Goal: Task Accomplishment & Management: Manage account settings

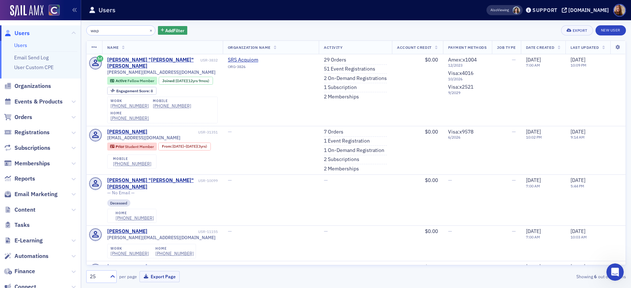
click at [460, 31] on div "wap × Add Filter Export New User" at bounding box center [355, 30] width 539 height 10
click at [148, 31] on button "×" at bounding box center [151, 30] width 7 height 7
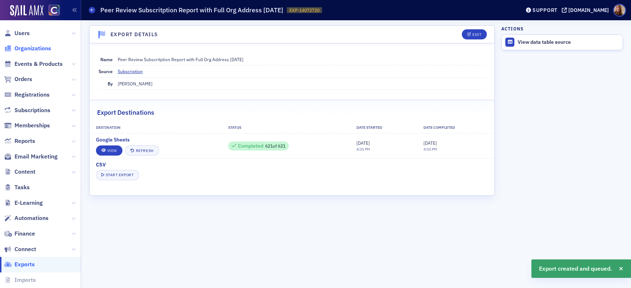
click at [29, 51] on span "Organizations" at bounding box center [32, 49] width 37 height 8
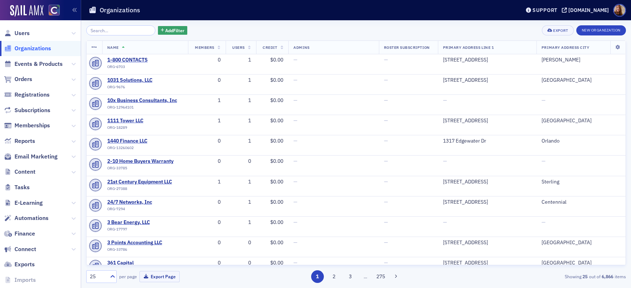
click at [104, 33] on input "search" at bounding box center [120, 30] width 69 height 10
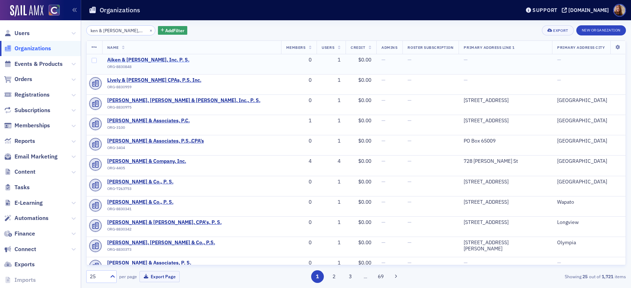
type input "Aiken & [PERSON_NAME], Inc. P. S."
click at [142, 60] on span "Aiken & [PERSON_NAME], Inc. P. S." at bounding box center [148, 60] width 82 height 7
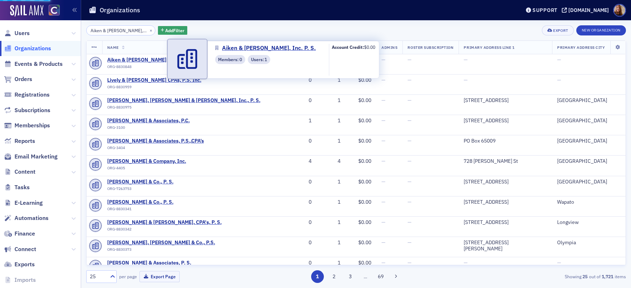
select select "US"
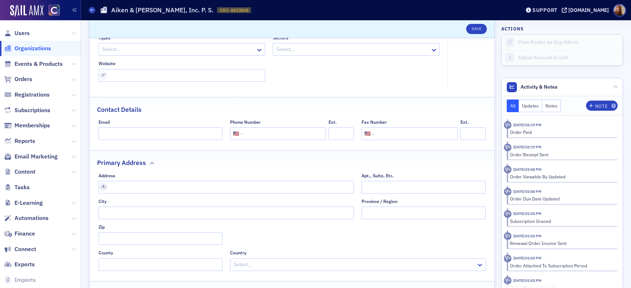
scroll to position [458, 0]
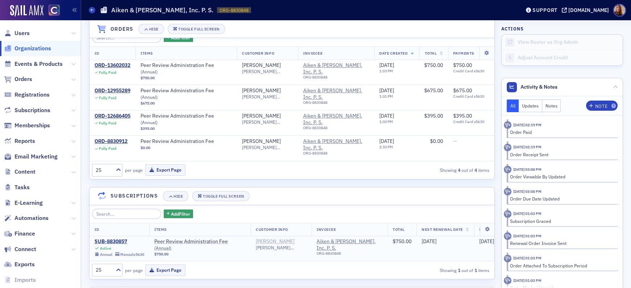
click at [271, 239] on div "Lonnie Rich" at bounding box center [275, 242] width 39 height 7
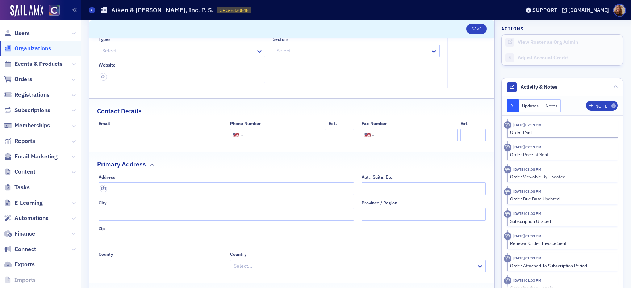
scroll to position [147, 0]
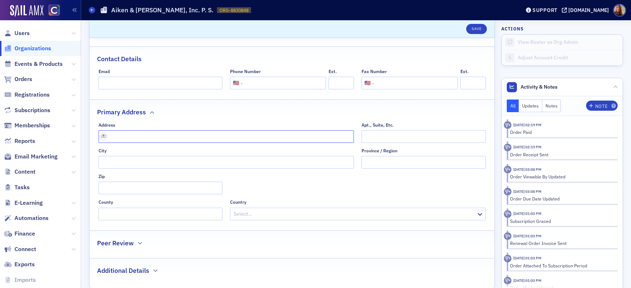
click at [124, 133] on input "text" at bounding box center [226, 136] width 256 height 13
paste input "324 S Main ST Unit A Montesano WA 98563-4502"
drag, startPoint x: 196, startPoint y: 137, endPoint x: 253, endPoint y: 139, distance: 56.9
click at [253, 139] on input "324 S Main ST Unit A Montesano WA 98563-4502" at bounding box center [226, 136] width 256 height 13
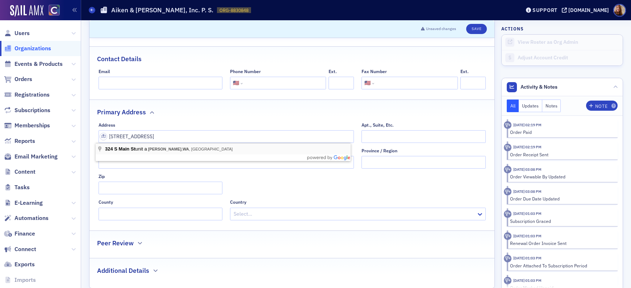
type input "324 S Main St unit a"
type input "Montesano"
type input "98563-4502"
type input "Grays Harbor County"
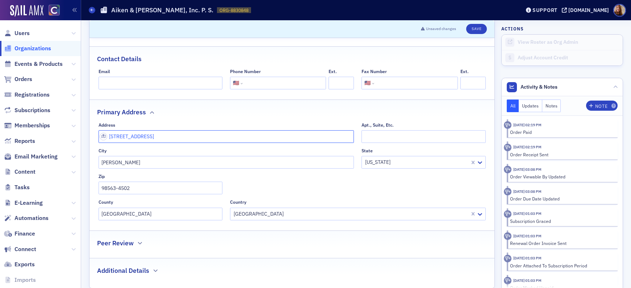
click at [158, 135] on input "324 S Main St unit a" at bounding box center [226, 136] width 256 height 13
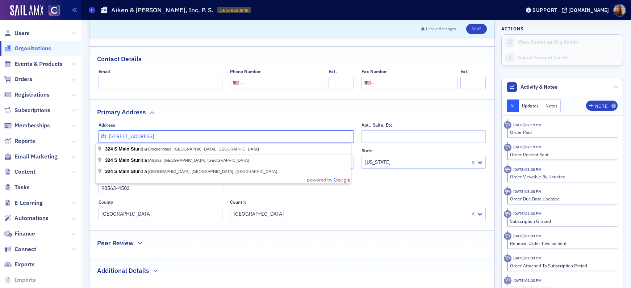
click at [141, 136] on input "324 S Main St unit A" at bounding box center [226, 136] width 256 height 13
type input "324 S Main St Unit A"
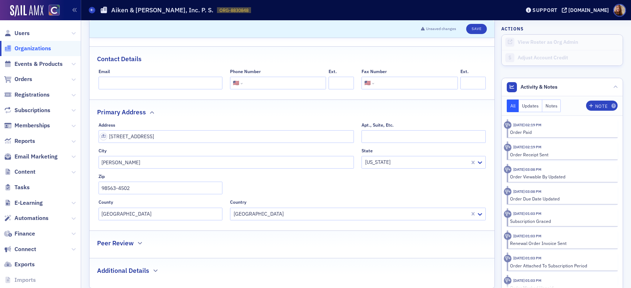
click at [415, 195] on div "Address 324 S Main St Unit A Apt., Suite, Etc. City Montesano State Washington …" at bounding box center [291, 171] width 387 height 98
click at [475, 30] on button "Save" at bounding box center [476, 29] width 21 height 10
select select "US"
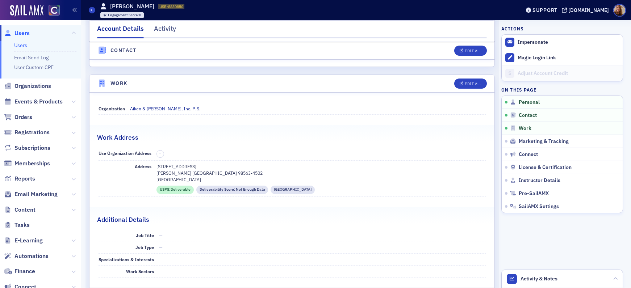
scroll to position [384, 0]
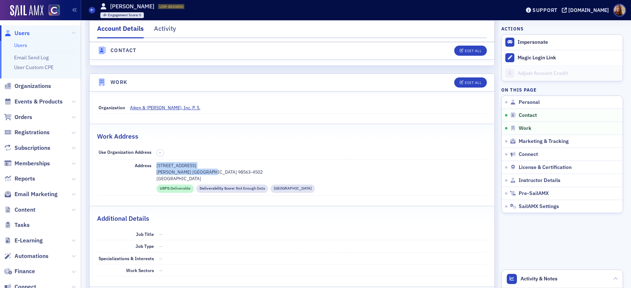
drag, startPoint x: 214, startPoint y: 171, endPoint x: 152, endPoint y: 167, distance: 62.0
click at [152, 167] on div "Address [STREET_ADDRESS][PERSON_NAME] [GEOGRAPHIC_DATA] [GEOGRAPHIC_DATA] : Del…" at bounding box center [291, 178] width 387 height 36
copy div "[STREET_ADDRESS][PERSON_NAME]"
click at [465, 84] on div "Edit All" at bounding box center [472, 83] width 17 height 4
select select "US"
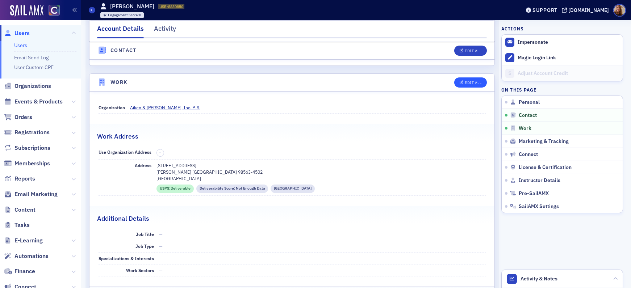
select select "US"
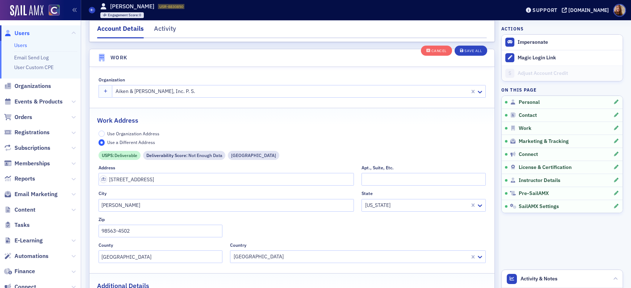
scroll to position [573, 0]
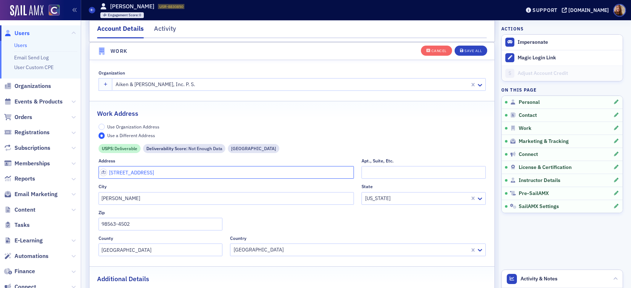
click at [132, 174] on input "324 S Main ST Unit A" at bounding box center [226, 172] width 256 height 13
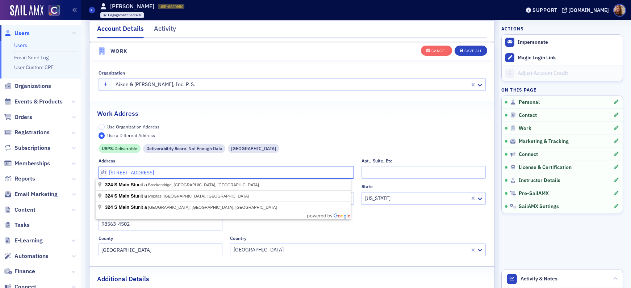
click at [145, 173] on input "324 S Main ST Unit A" at bounding box center [226, 172] width 256 height 13
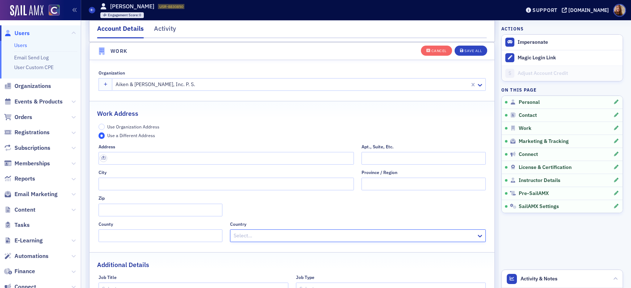
scroll to position [578, 0]
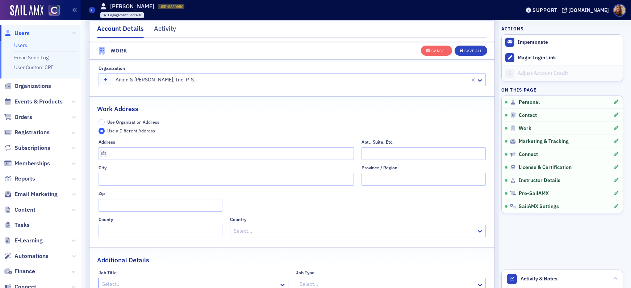
click at [147, 123] on span "Use Organization Address" at bounding box center [133, 122] width 52 height 6
click at [105, 123] on input "Use Organization Address" at bounding box center [101, 122] width 7 height 7
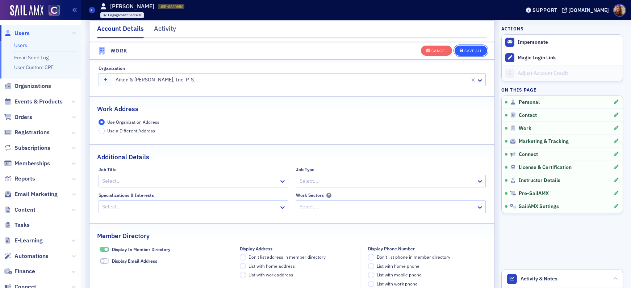
click at [474, 49] on div "Save All" at bounding box center [472, 51] width 17 height 4
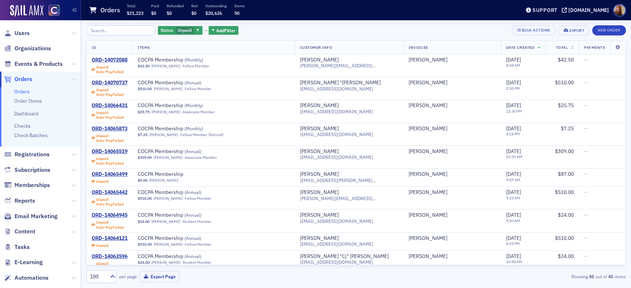
click at [377, 25] on div "Status Unpaid Add Filter Bulk Actions Export New Order" at bounding box center [355, 30] width 539 height 10
click at [369, 26] on div "Status Unpaid Add Filter Bulk Actions Export New Order" at bounding box center [355, 30] width 539 height 10
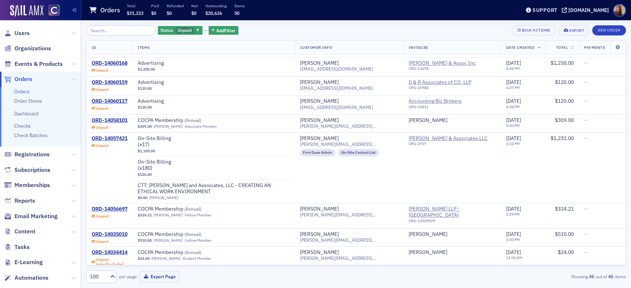
scroll to position [332, 0]
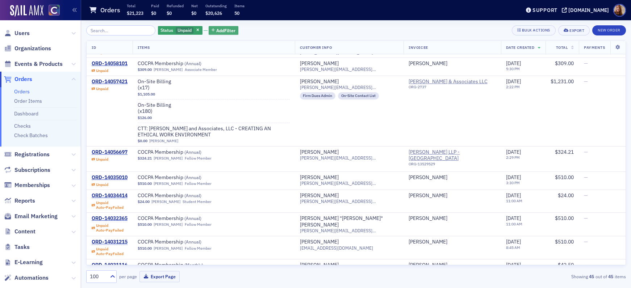
click at [216, 31] on span "Add Filter" at bounding box center [225, 30] width 19 height 7
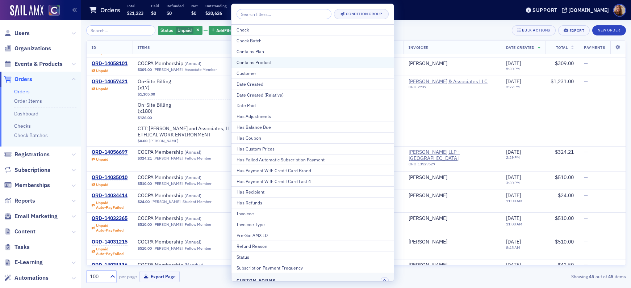
click at [266, 62] on div "Contains Product" at bounding box center [312, 62] width 152 height 7
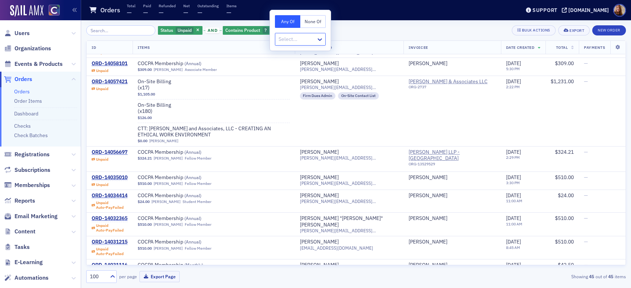
click at [300, 41] on div at bounding box center [297, 39] width 38 height 9
type input "mem"
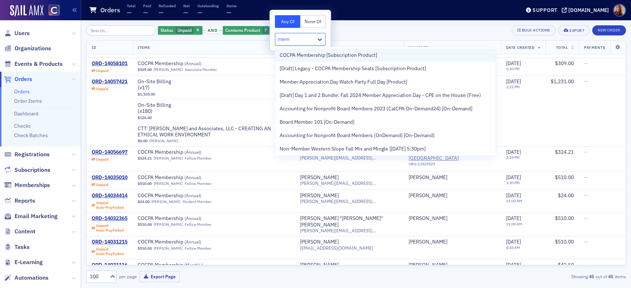
click at [323, 58] on span "COCPA Membership [Subscription Product]" at bounding box center [327, 55] width 97 height 8
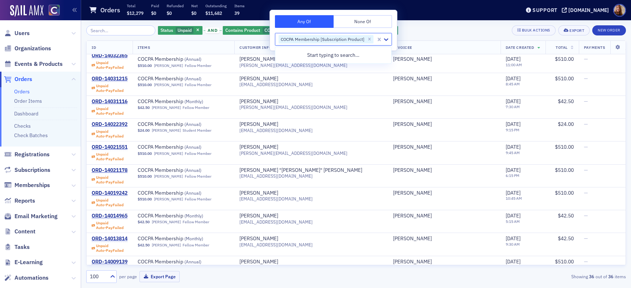
click at [444, 28] on div "Status Unpaid and Contains Product COCPA Membership [Subscription Product] Add …" at bounding box center [355, 30] width 539 height 10
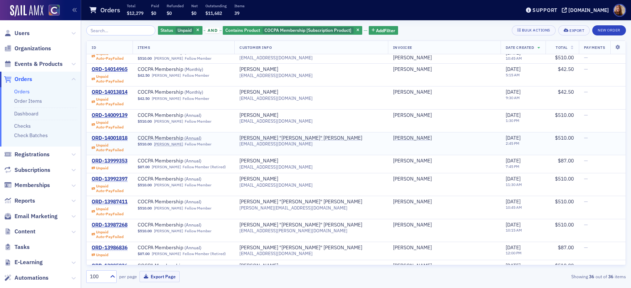
scroll to position [472, 0]
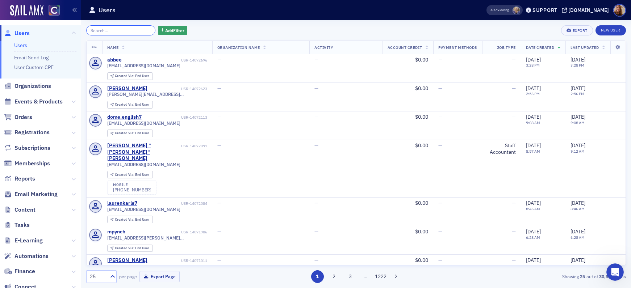
click at [107, 28] on input "search" at bounding box center [120, 30] width 69 height 10
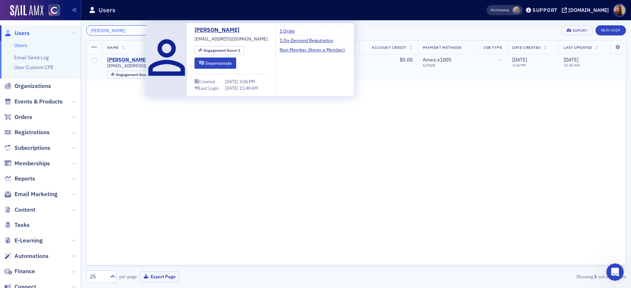
type input "[PERSON_NAME]"
click at [124, 57] on div "[PERSON_NAME]" at bounding box center [127, 60] width 40 height 7
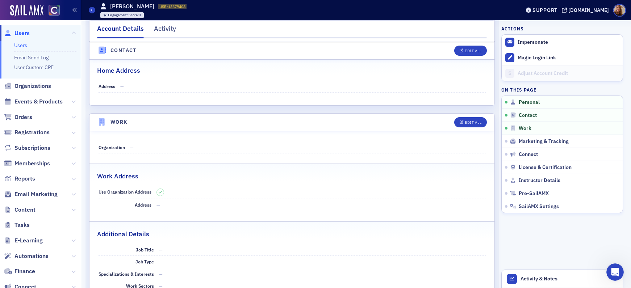
scroll to position [229, 0]
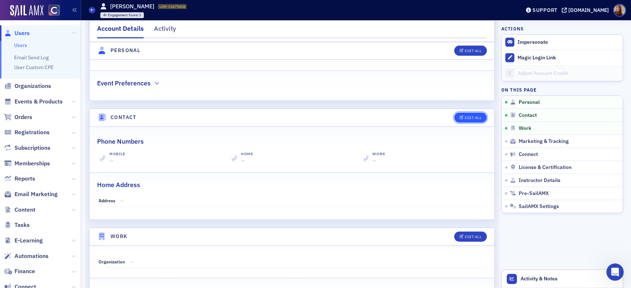
click at [469, 121] on button "Edit All" at bounding box center [470, 118] width 33 height 10
select select "US"
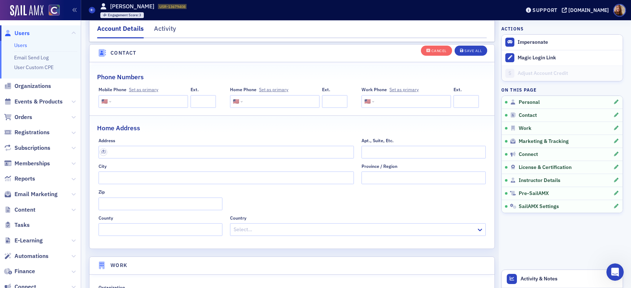
scroll to position [361, 0]
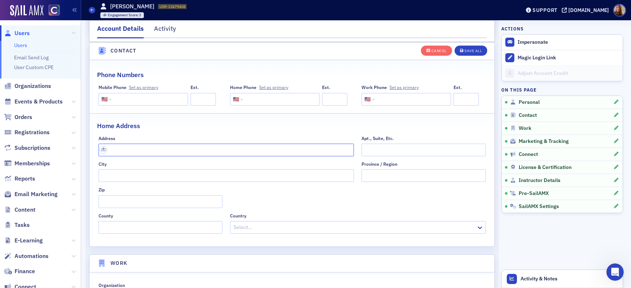
click at [118, 149] on input "text" at bounding box center [226, 150] width 256 height 13
type input "9844 Rosemont Ave"
type input "Lone Tree"
type input "80124-3165"
type input "Douglas County"
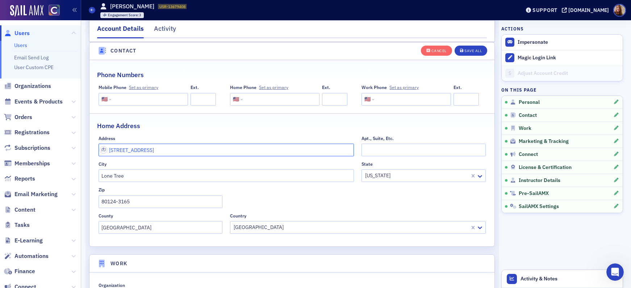
click at [205, 151] on input "9844 Rosemont Ave" at bounding box center [226, 150] width 256 height 13
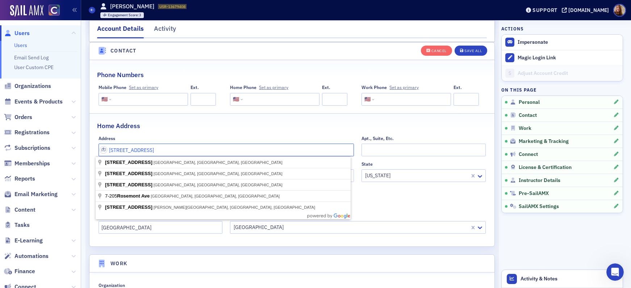
click at [153, 151] on input "9844 Rosemont AveApt 7-205" at bounding box center [226, 150] width 256 height 13
type input "9844 Rosemont Ave Apt 7-205"
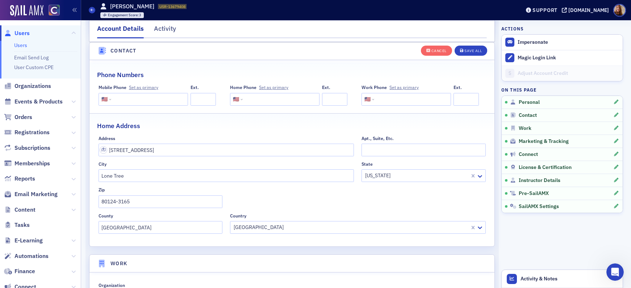
click at [287, 135] on fieldset "Home Address Address 9844 Rosemont Ave Apt 7-205 Apt., Suite, Etc. City Lone Tr…" at bounding box center [291, 174] width 405 height 123
click at [473, 52] on div "Save All" at bounding box center [472, 51] width 17 height 4
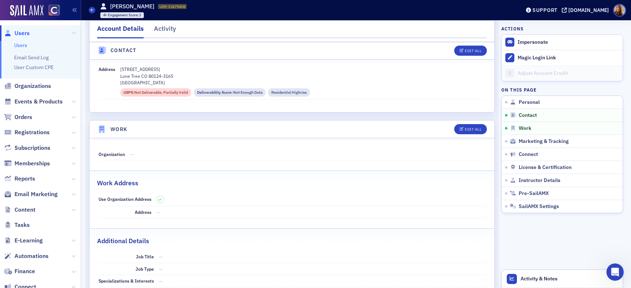
click at [20, 45] on link "Users" at bounding box center [20, 45] width 13 height 7
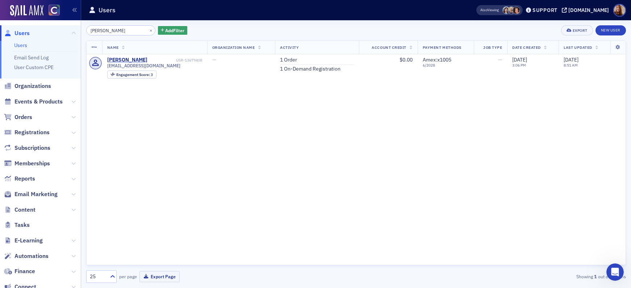
click at [120, 32] on input "tulloss" at bounding box center [120, 30] width 69 height 10
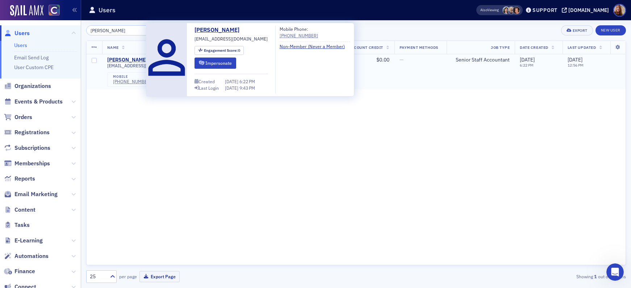
type input "ammarell"
click at [128, 60] on div "Tatum Ammarell" at bounding box center [127, 60] width 40 height 7
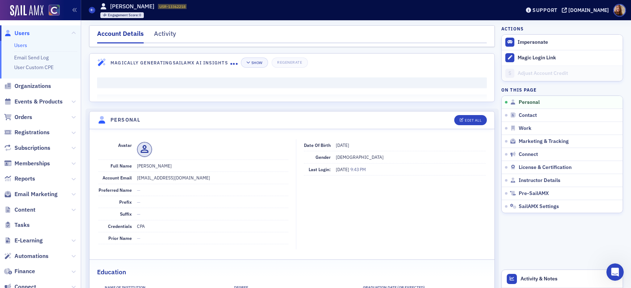
scroll to position [257, 0]
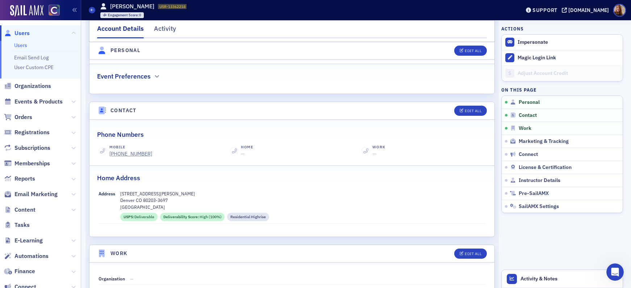
click at [24, 44] on link "Users" at bounding box center [20, 45] width 13 height 7
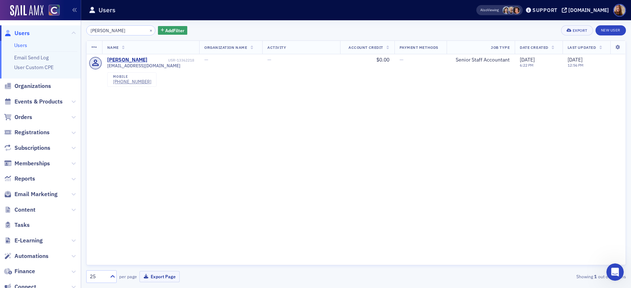
click at [109, 30] on input "ammarell" at bounding box center [120, 30] width 69 height 10
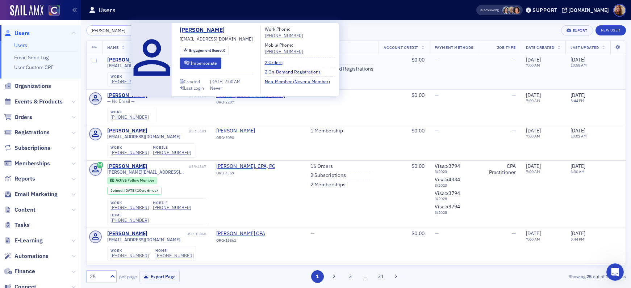
type input "james ott"
click at [124, 59] on div "James Ott" at bounding box center [127, 60] width 40 height 7
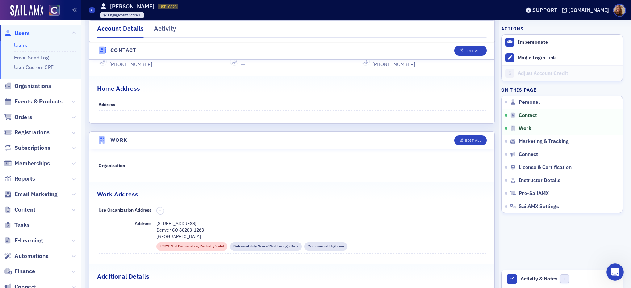
scroll to position [343, 0]
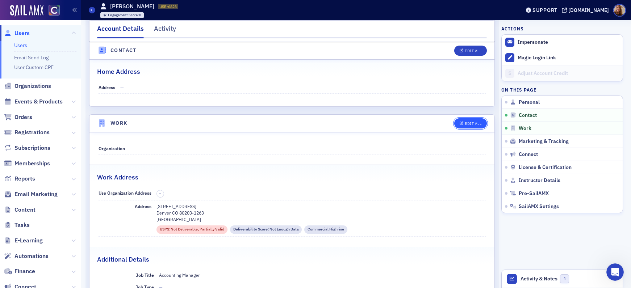
click at [471, 122] on div "Edit All" at bounding box center [472, 124] width 17 height 4
select select "US"
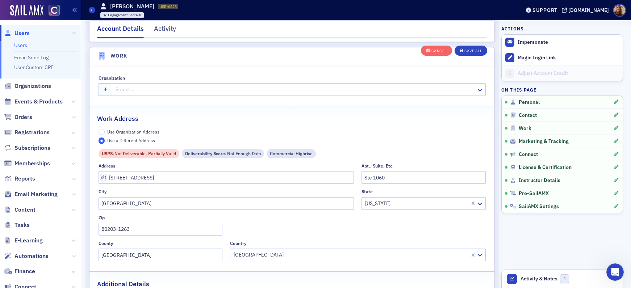
scroll to position [573, 0]
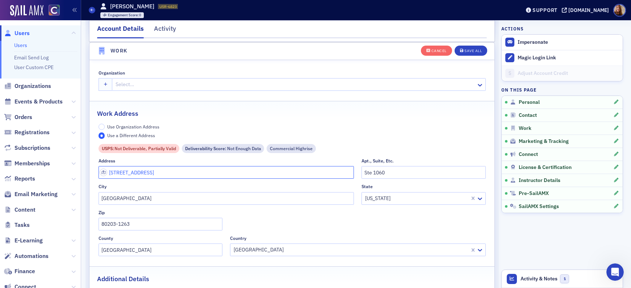
click at [118, 173] on input "303 E 17th Ave" at bounding box center [226, 172] width 256 height 13
click at [338, 68] on fieldset "Organization Select…" at bounding box center [291, 79] width 405 height 33
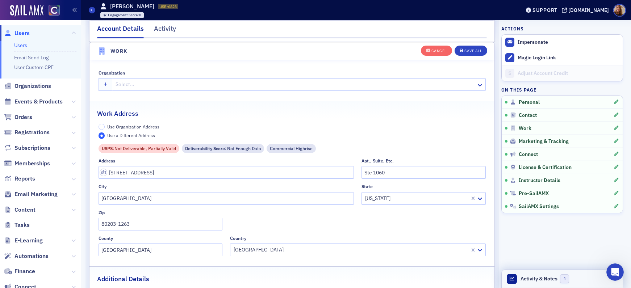
click at [586, 278] on header "Activity & Notes 1" at bounding box center [561, 279] width 121 height 18
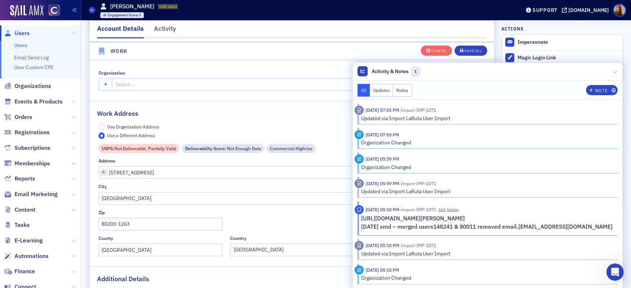
click at [335, 31] on nav "Account Details Activity" at bounding box center [291, 31] width 389 height 14
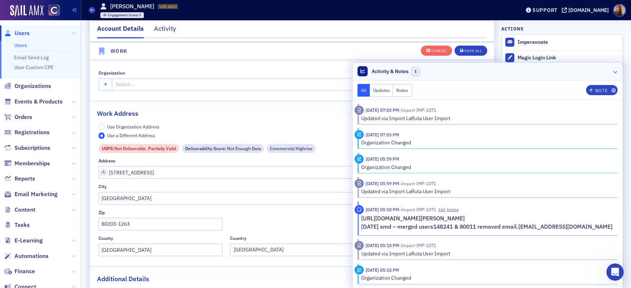
click at [614, 71] on header "Activity & Notes 1" at bounding box center [487, 72] width 270 height 18
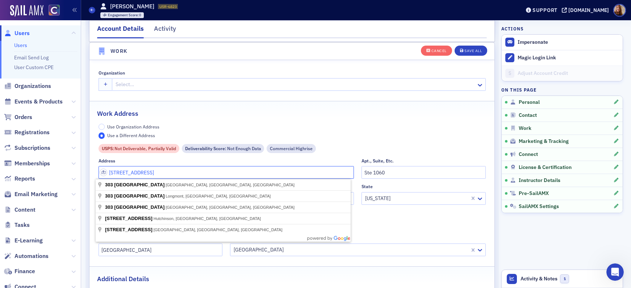
click at [115, 172] on input "303 E 17th Ave" at bounding box center [226, 172] width 256 height 13
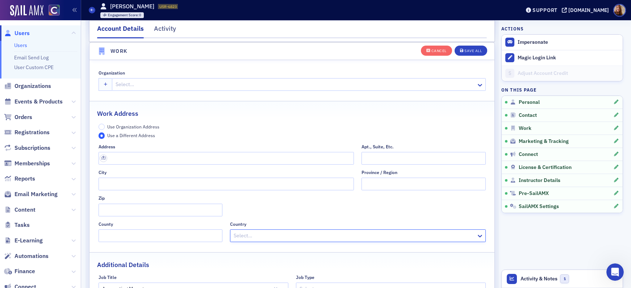
click at [131, 124] on span "Use Organization Address" at bounding box center [133, 127] width 52 height 6
click at [105, 124] on input "Use Organization Address" at bounding box center [101, 127] width 7 height 7
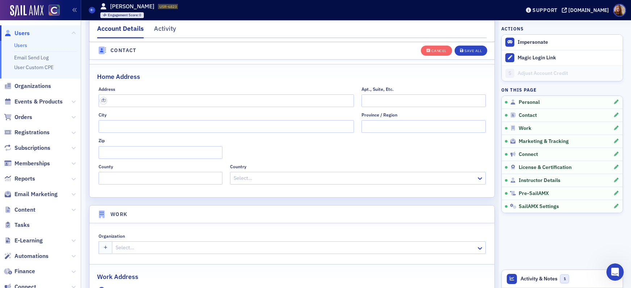
scroll to position [401, 0]
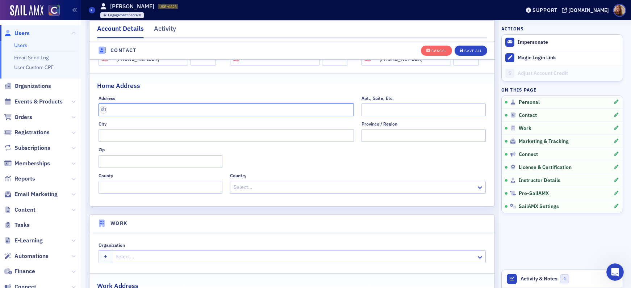
click at [125, 106] on input "text" at bounding box center [226, 110] width 256 height 13
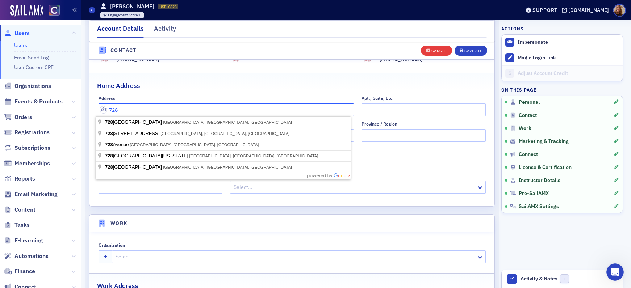
type input "728"
click at [427, 51] on icon "button" at bounding box center [428, 51] width 4 height 4
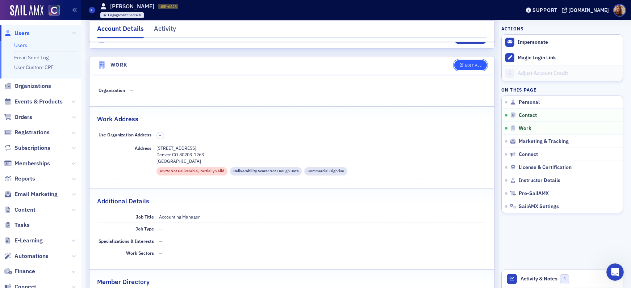
click at [476, 64] on div "Edit All" at bounding box center [472, 65] width 17 height 4
select select "US"
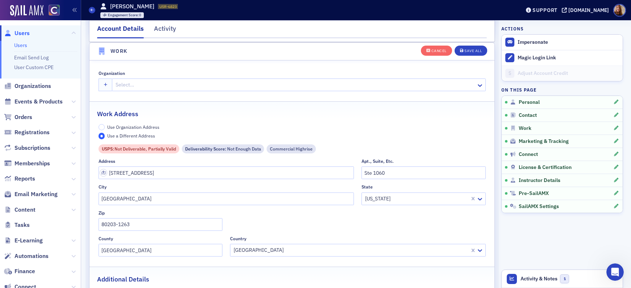
scroll to position [573, 0]
click at [126, 176] on input "303 E 17th Ave" at bounding box center [226, 172] width 256 height 13
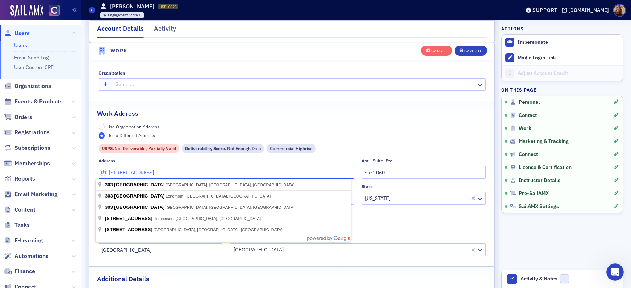
click at [126, 176] on input "303 E 17th Ave" at bounding box center [226, 172] width 256 height 13
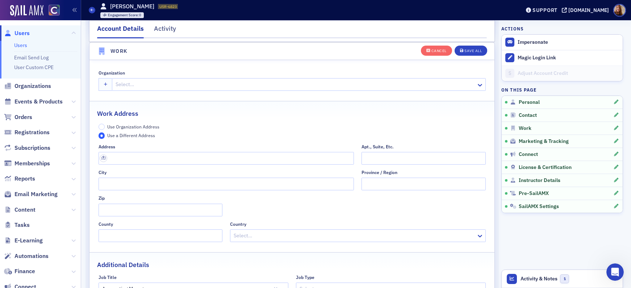
drag, startPoint x: 137, startPoint y: 127, endPoint x: 274, endPoint y: 111, distance: 137.7
click at [137, 127] on span "Use Organization Address" at bounding box center [133, 127] width 52 height 6
click at [105, 127] on input "Use Organization Address" at bounding box center [101, 127] width 7 height 7
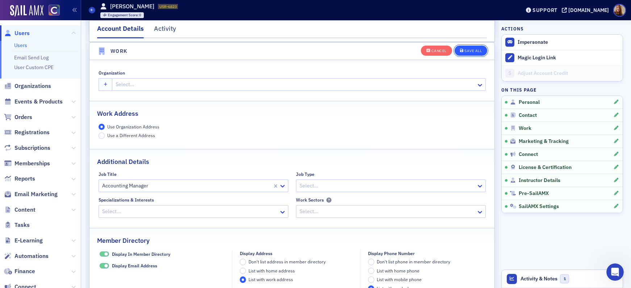
click at [475, 53] on div "Save All" at bounding box center [472, 51] width 17 height 4
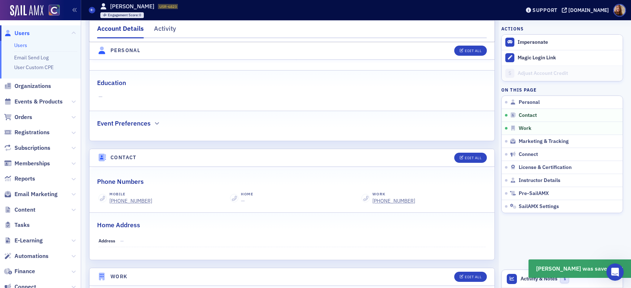
scroll to position [0, 0]
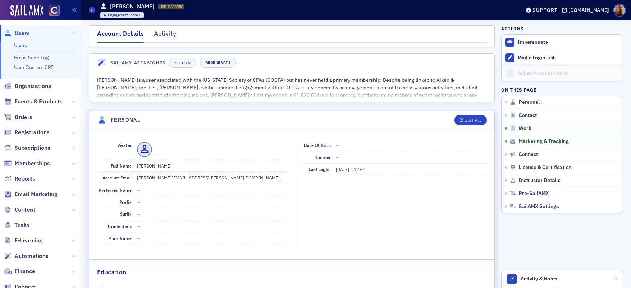
scroll to position [578, 0]
